Goal: Information Seeking & Learning: Learn about a topic

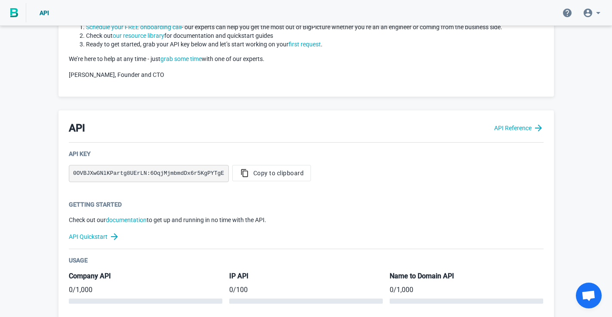
scroll to position [99, 0]
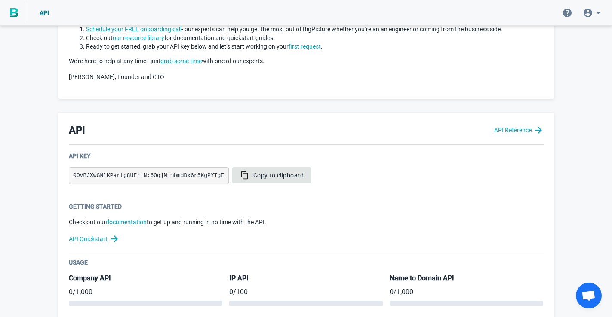
click at [291, 171] on button "Copy to clipboard" at bounding box center [271, 175] width 79 height 16
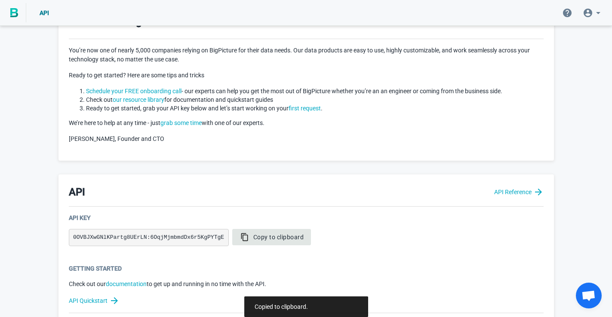
scroll to position [39, 0]
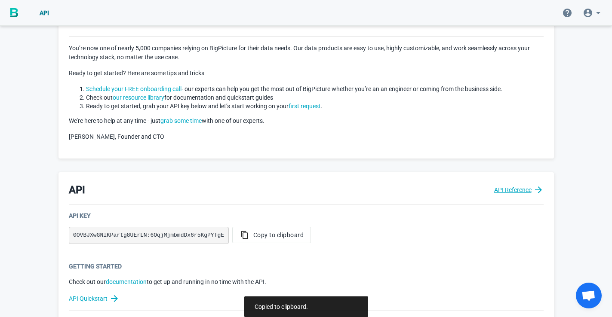
click at [534, 191] on icon at bounding box center [538, 190] width 10 height 10
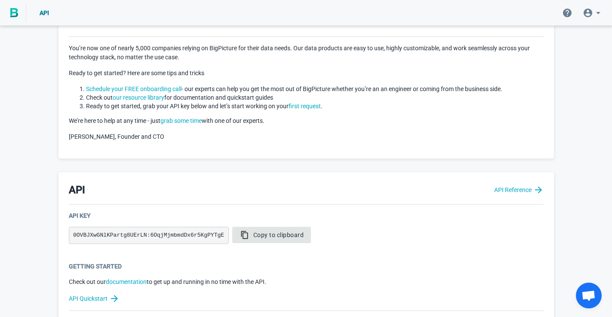
click at [243, 236] on icon "button" at bounding box center [244, 235] width 7 height 8
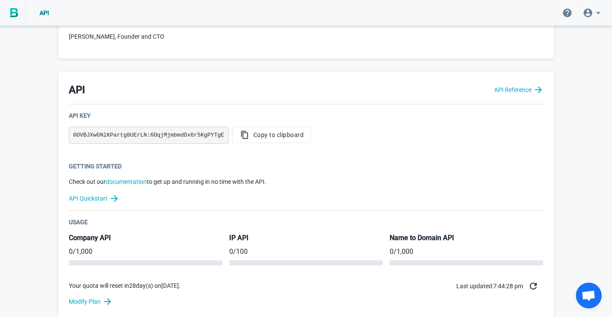
scroll to position [140, 0]
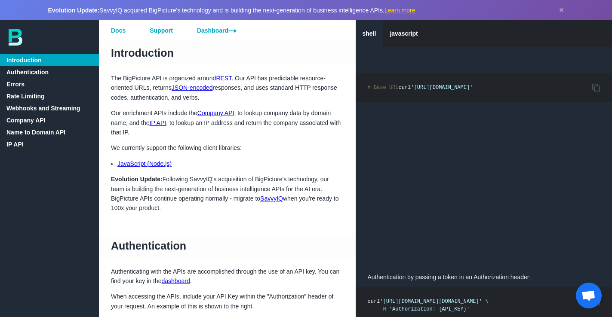
click at [406, 37] on link "javascript" at bounding box center [404, 33] width 42 height 27
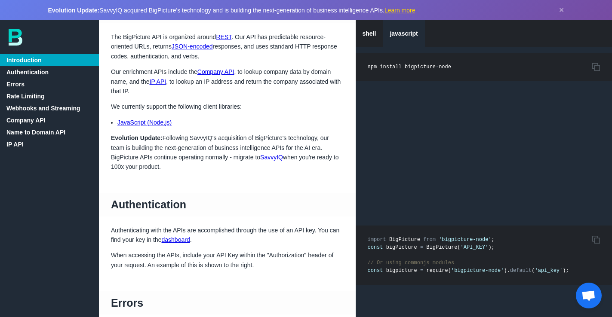
click at [372, 31] on link "shell" at bounding box center [370, 33] width 28 height 27
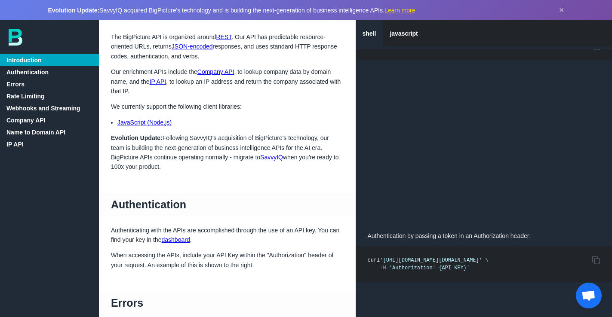
click at [20, 117] on link "Company API" at bounding box center [49, 120] width 99 height 12
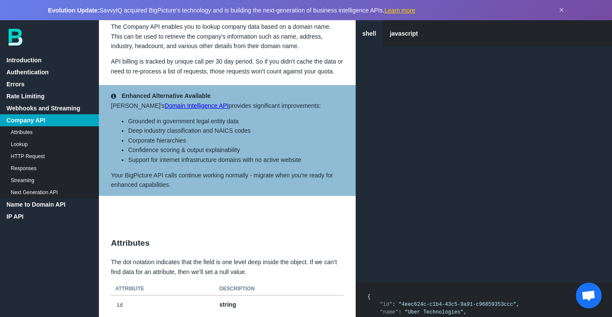
scroll to position [1657, 0]
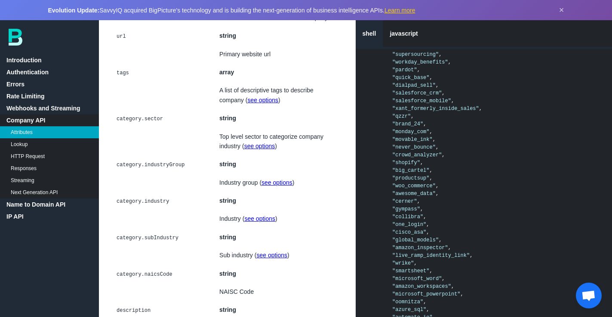
scroll to position [1865, 0]
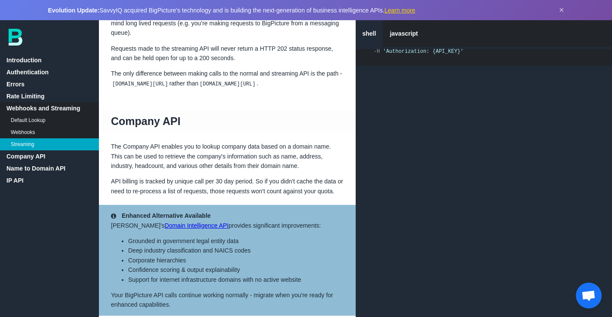
scroll to position [1535, 0]
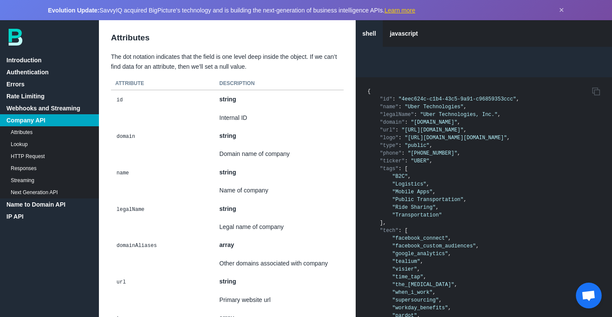
scroll to position [1863, 0]
click at [21, 145] on link "Lookup" at bounding box center [49, 144] width 99 height 12
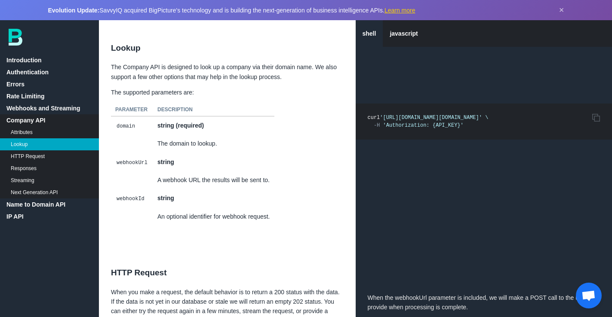
click at [28, 134] on link "Attributes" at bounding box center [49, 132] width 99 height 12
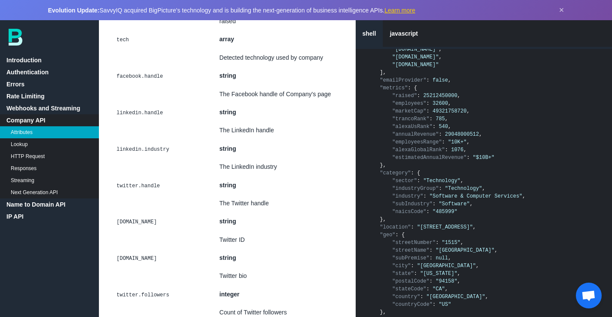
scroll to position [3147, 0]
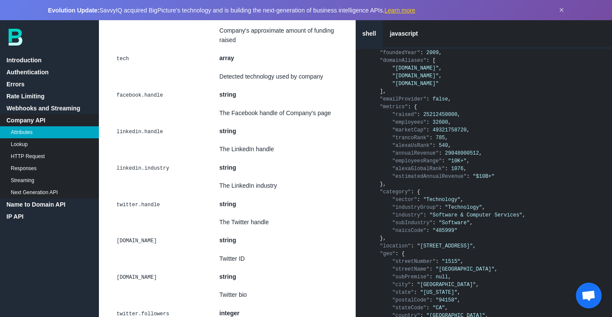
click at [40, 207] on link "Name to Domain API" at bounding box center [49, 205] width 99 height 12
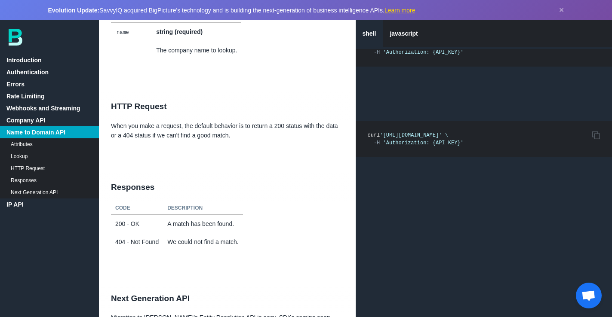
scroll to position [5257, 0]
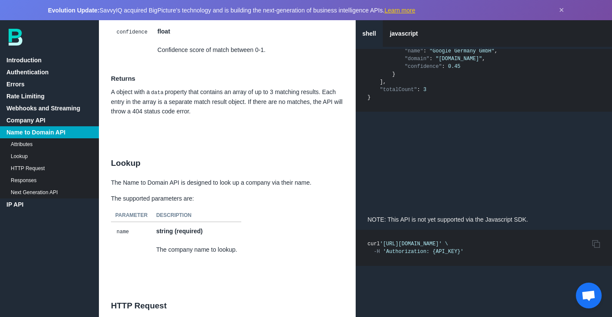
click at [406, 36] on link "javascript" at bounding box center [404, 33] width 42 height 27
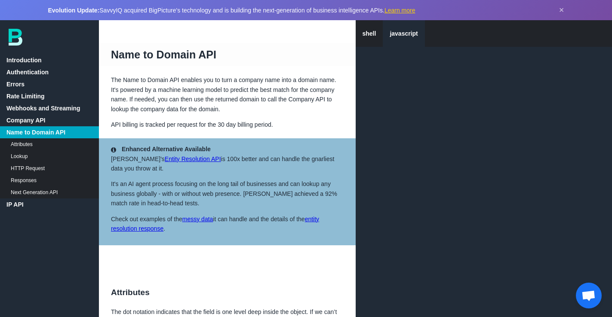
click at [364, 36] on link "shell" at bounding box center [370, 33] width 28 height 27
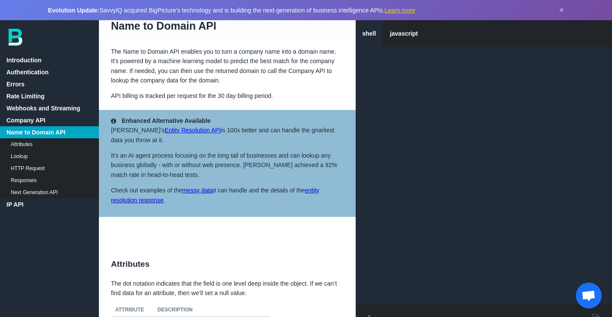
click at [35, 119] on link "Company API" at bounding box center [49, 120] width 99 height 12
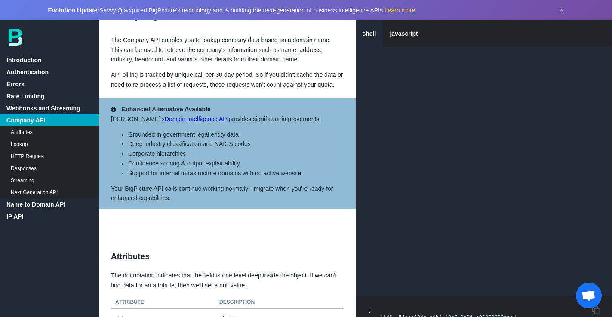
click at [29, 218] on link "IP API" at bounding box center [49, 217] width 99 height 12
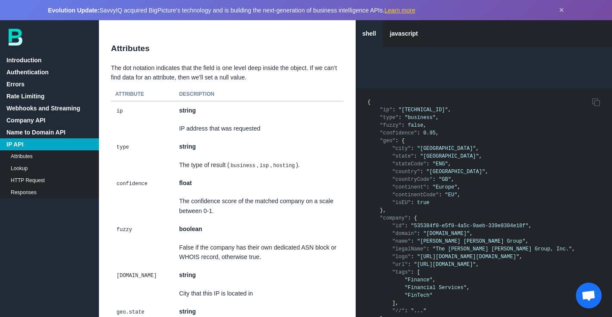
scroll to position [5611, 0]
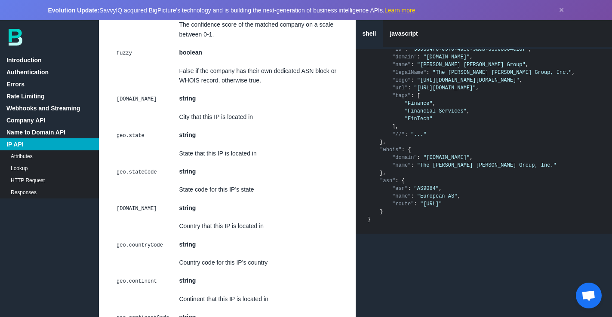
scroll to position [5965, 0]
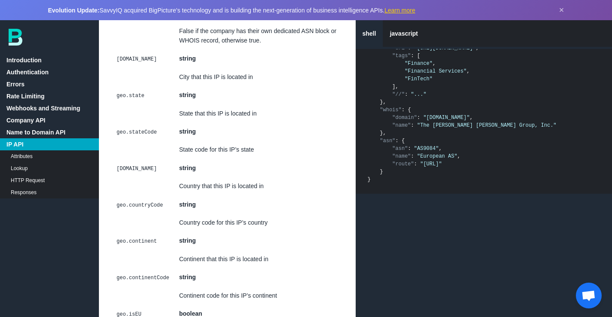
click at [23, 178] on link "HTTP Request" at bounding box center [49, 181] width 99 height 12
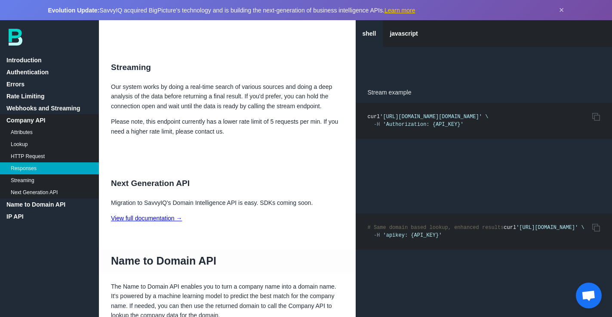
scroll to position [4454, 0]
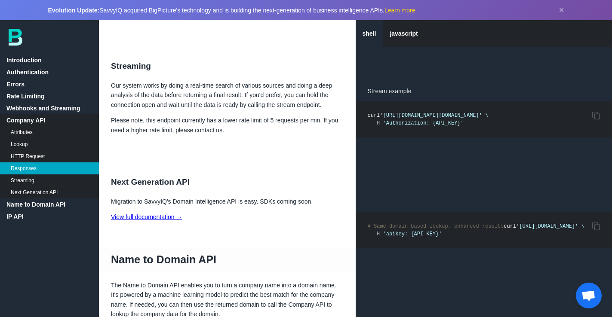
click at [57, 215] on link "IP API" at bounding box center [49, 217] width 99 height 12
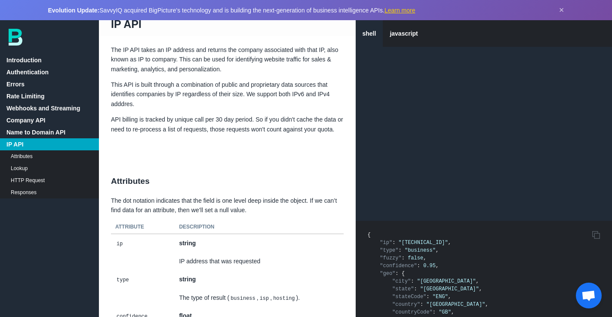
click at [25, 154] on link "Attributes" at bounding box center [49, 157] width 99 height 12
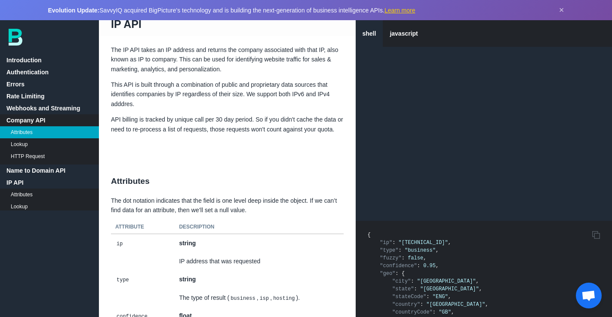
scroll to position [1881, 0]
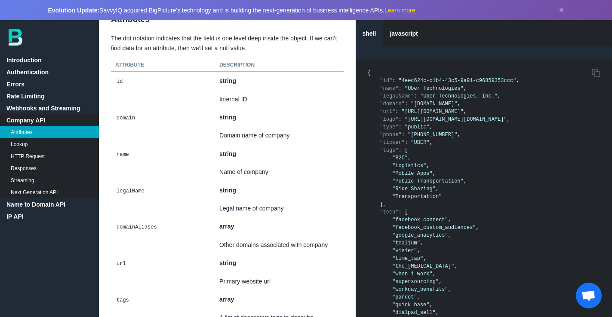
click at [22, 216] on link "IP API" at bounding box center [49, 217] width 99 height 12
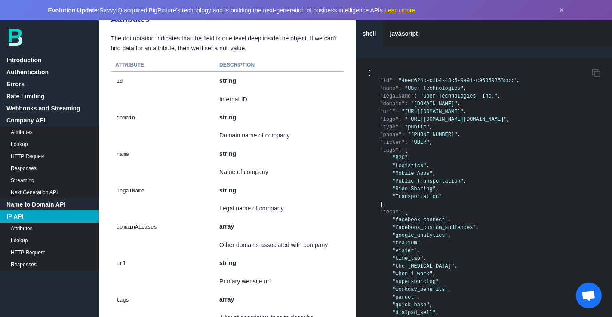
scroll to position [5615, 0]
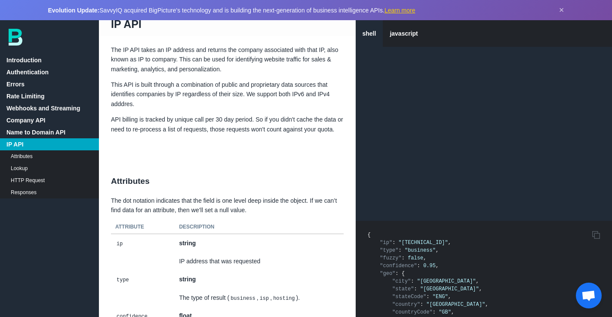
click at [33, 166] on link "Lookup" at bounding box center [49, 169] width 99 height 12
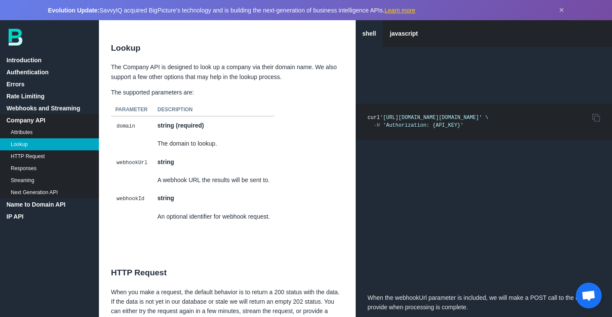
click at [25, 215] on link "IP API" at bounding box center [49, 217] width 99 height 12
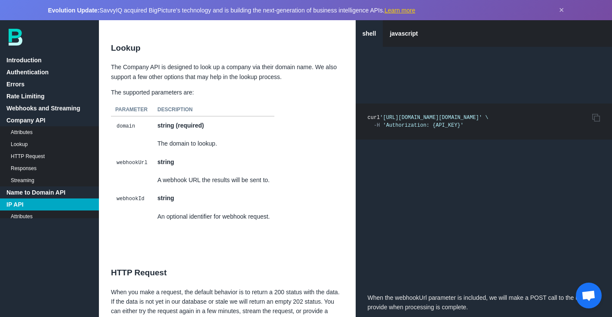
scroll to position [5615, 0]
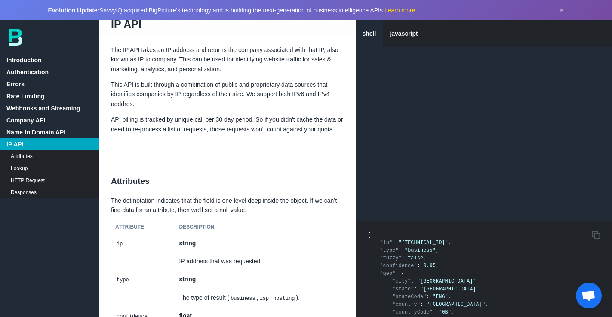
click at [33, 192] on link "Responses" at bounding box center [49, 193] width 99 height 12
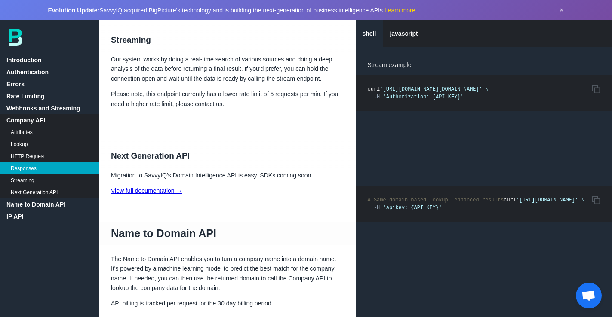
scroll to position [4488, 0]
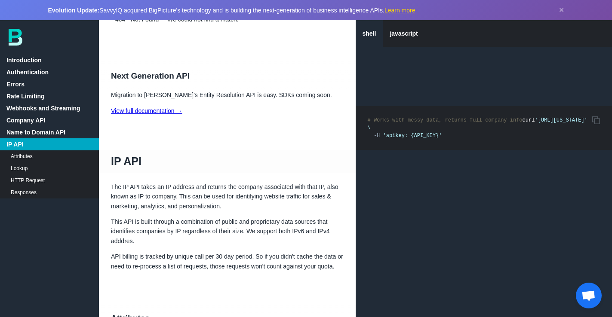
scroll to position [5464, 0]
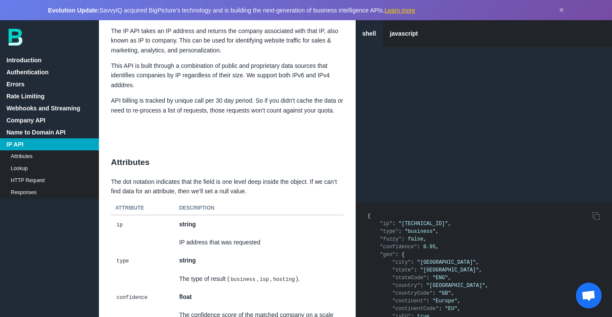
scroll to position [5475, 0]
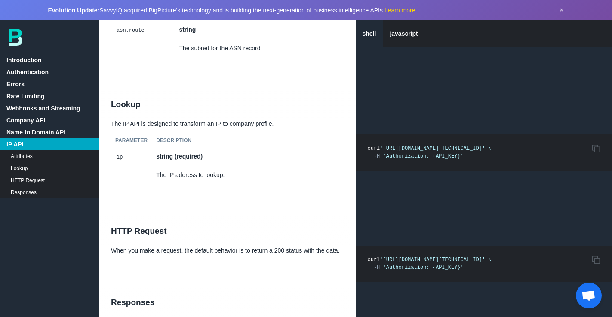
scroll to position [6487, 0]
click at [595, 144] on icon "Copy to Clipboard" at bounding box center [596, 148] width 8 height 8
click at [593, 144] on icon at bounding box center [596, 148] width 8 height 8
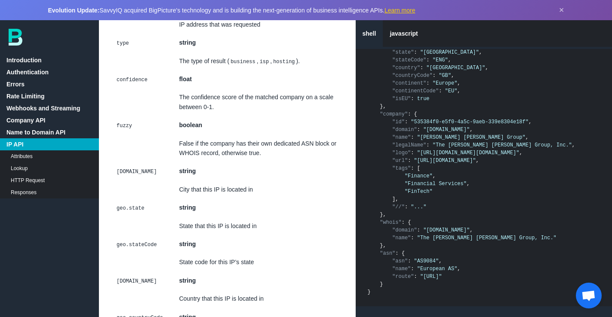
scroll to position [5854, 0]
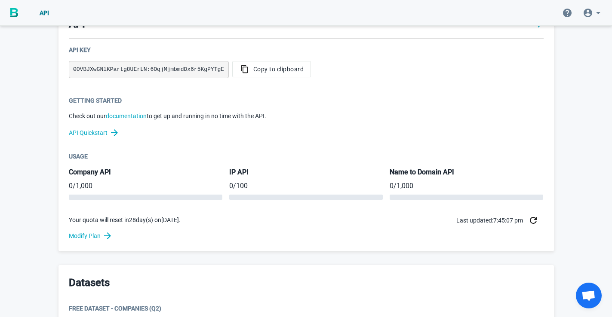
scroll to position [206, 0]
click at [94, 187] on p "0 / 1,000" at bounding box center [146, 185] width 154 height 10
click at [261, 166] on div "Usage Company API 0 / 1,000 IP API 0 / 100 Name to Domain API 0 / 1,000 Your qu…" at bounding box center [306, 190] width 475 height 79
click at [532, 221] on icon "button" at bounding box center [533, 219] width 7 height 7
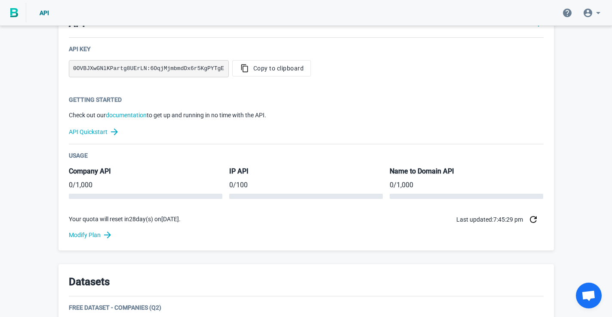
click at [390, 137] on div "Getting Started Check out our documentation to get up and running in no time wi…" at bounding box center [306, 119] width 475 height 49
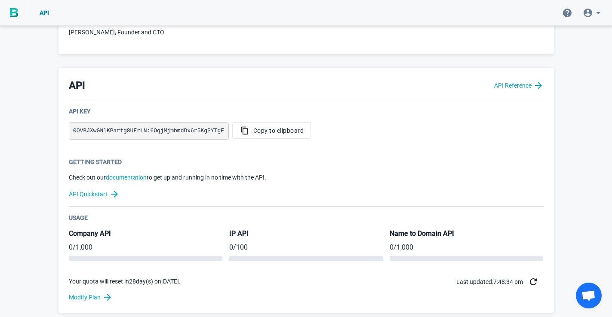
scroll to position [141, 0]
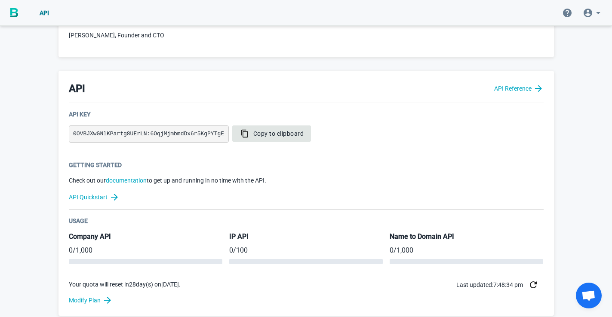
click at [277, 132] on span "Copy to clipboard" at bounding box center [272, 133] width 65 height 9
